Goal: Information Seeking & Learning: Learn about a topic

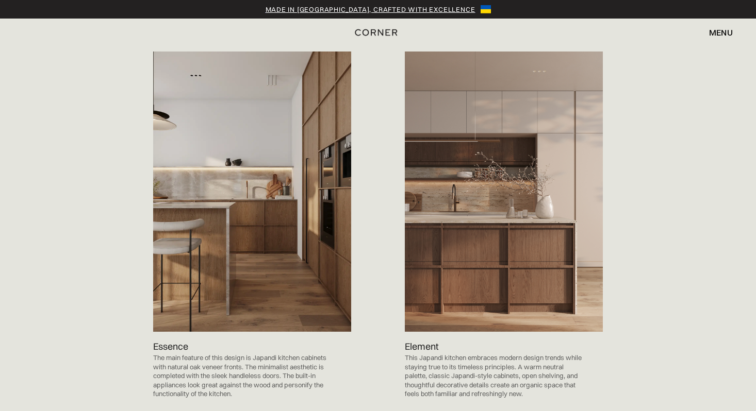
scroll to position [1035, 0]
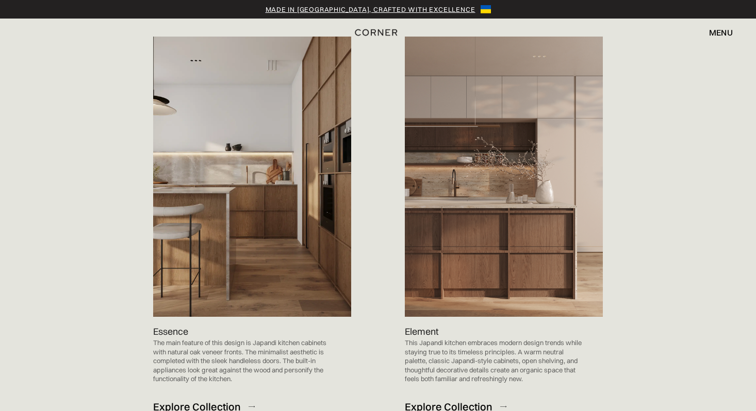
click at [177, 400] on div "Explore Collection" at bounding box center [197, 407] width 88 height 14
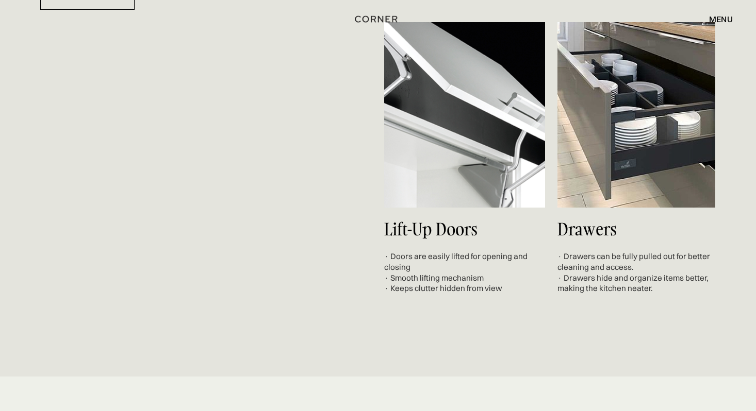
scroll to position [3827, 0]
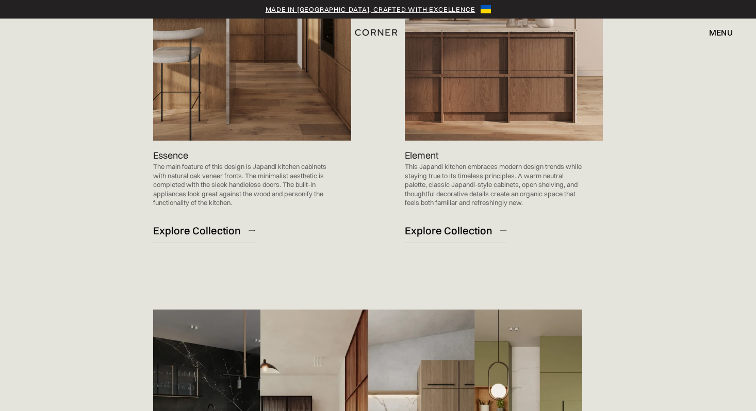
scroll to position [1183, 0]
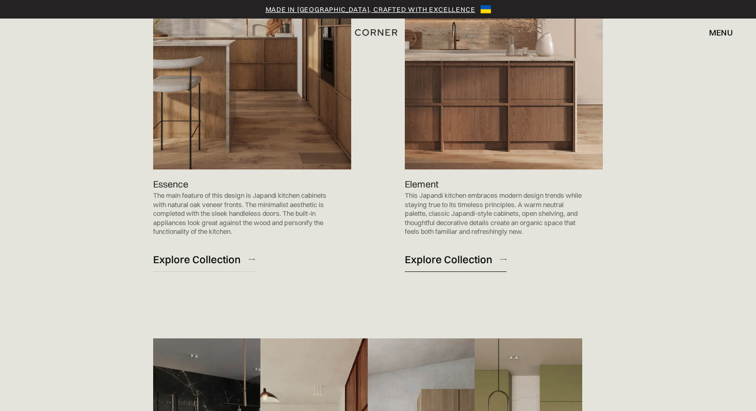
click at [445, 253] on div "Explore Collection" at bounding box center [449, 260] width 88 height 14
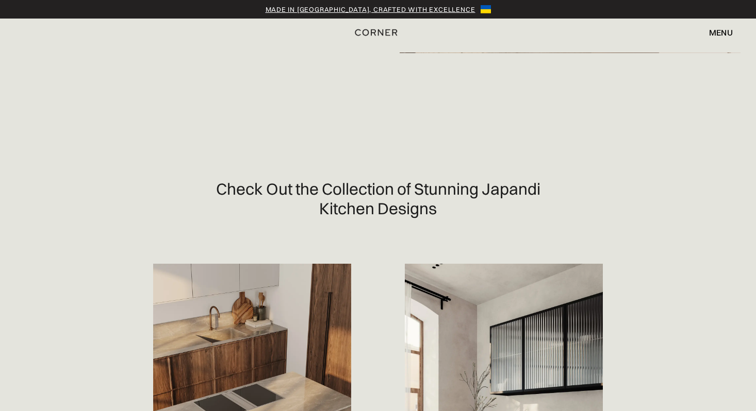
scroll to position [353, 0]
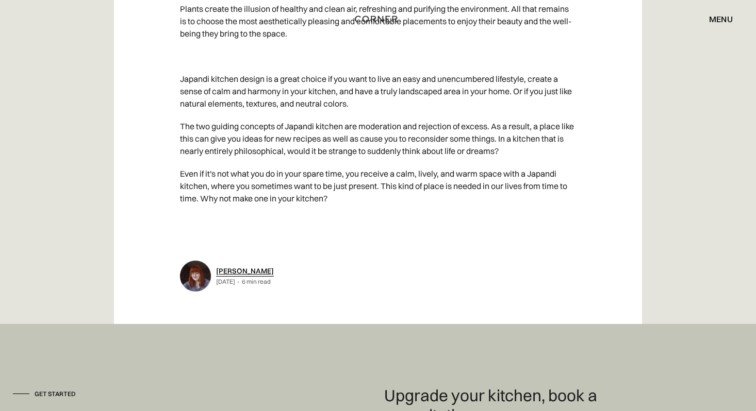
scroll to position [5118, 0]
